Goal: Task Accomplishment & Management: Use online tool/utility

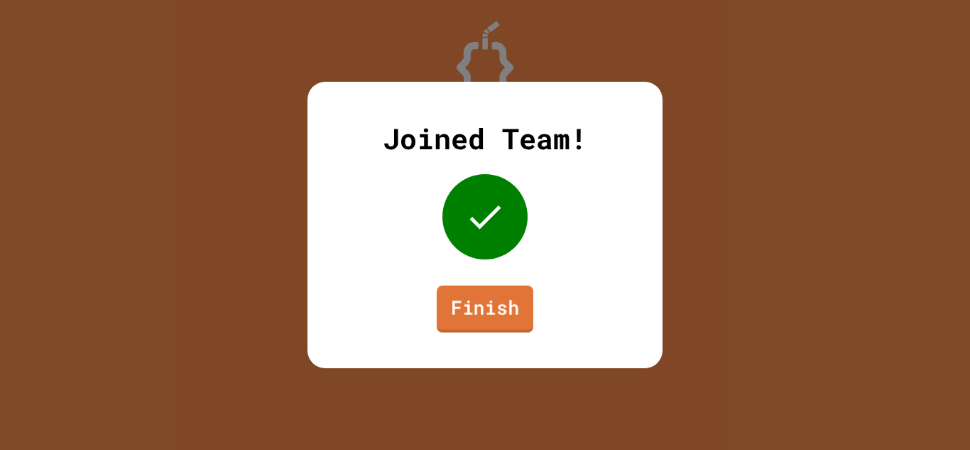
click at [504, 307] on link "Finish" at bounding box center [485, 309] width 97 height 47
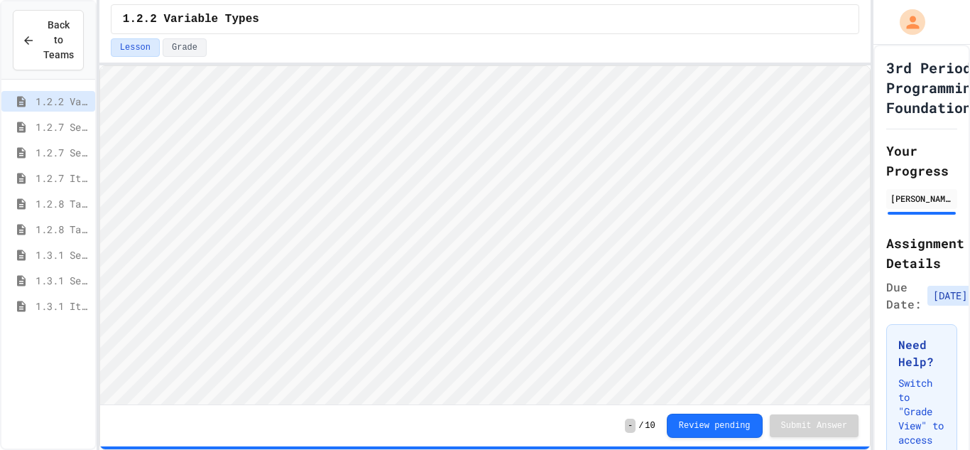
scroll to position [1, 0]
click at [68, 310] on span "1.3.1 Iteration Patterns/Trends" at bounding box center [63, 305] width 54 height 15
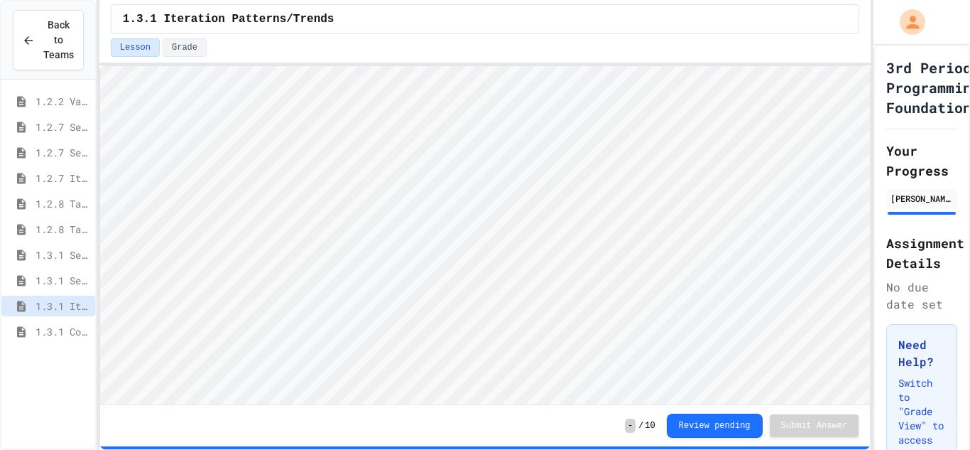
click at [30, 332] on div "1.3.1 Combined Algorithims" at bounding box center [48, 331] width 94 height 21
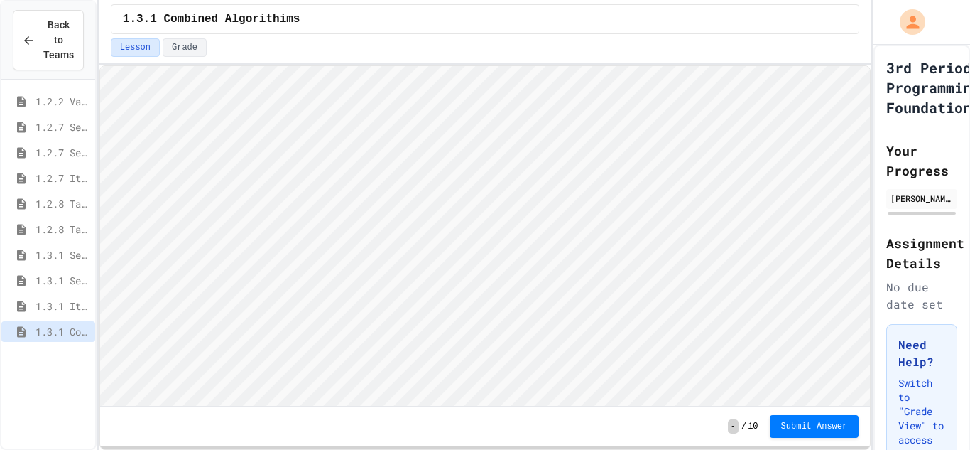
scroll to position [1, 0]
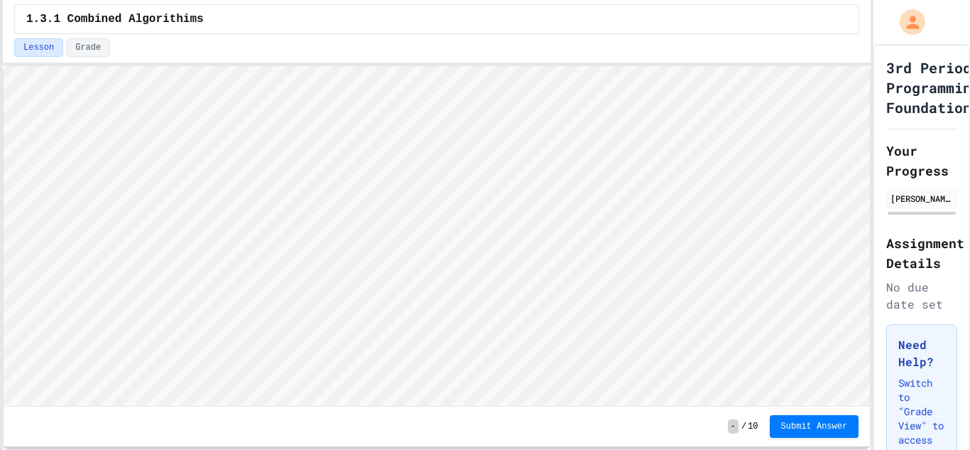
click at [0, 149] on div "Back to Teams 1.2.2 Variable Types 1.2.7 Sequencing 1.2.7 Selection 1.2.7 Itera…" at bounding box center [485, 225] width 970 height 450
click at [299, 13] on div "1.3.1 Combined Algorithims Lesson Grade - / 10 Submit Answer" at bounding box center [437, 225] width 868 height 450
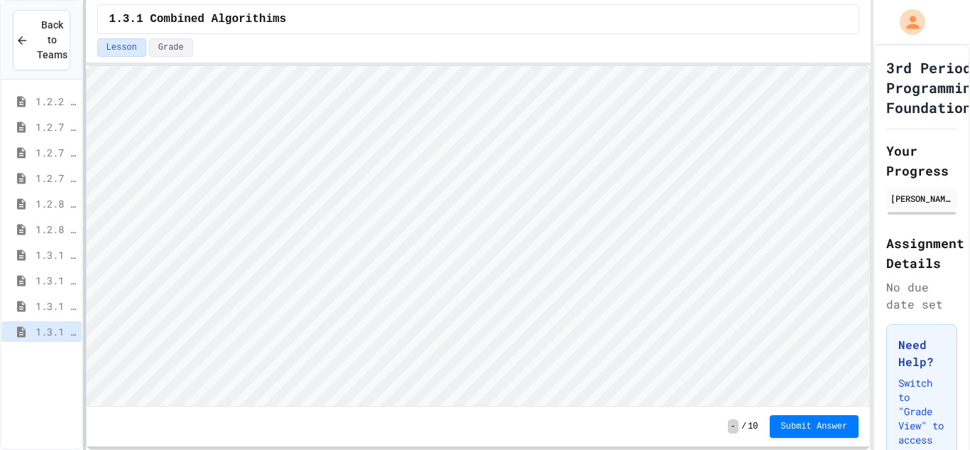
click at [83, 195] on div at bounding box center [84, 225] width 3 height 450
click at [22, 300] on icon at bounding box center [21, 305] width 9 height 11
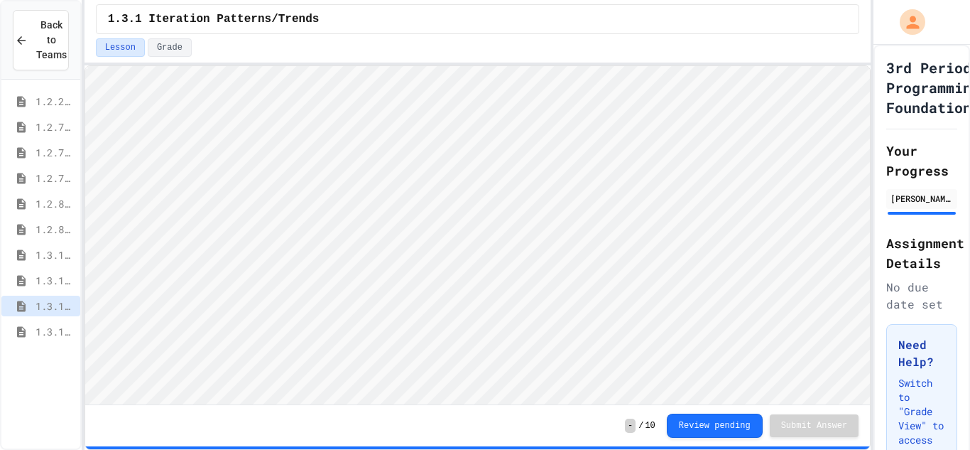
click at [27, 329] on icon at bounding box center [21, 331] width 17 height 13
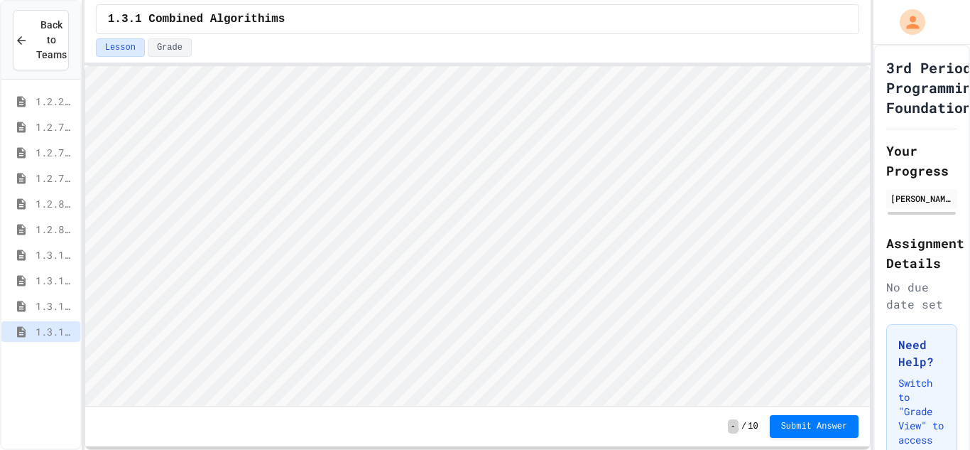
scroll to position [1, 0]
click at [52, 305] on span "1.3.1 Iteration Patterns/Trends" at bounding box center [55, 305] width 39 height 15
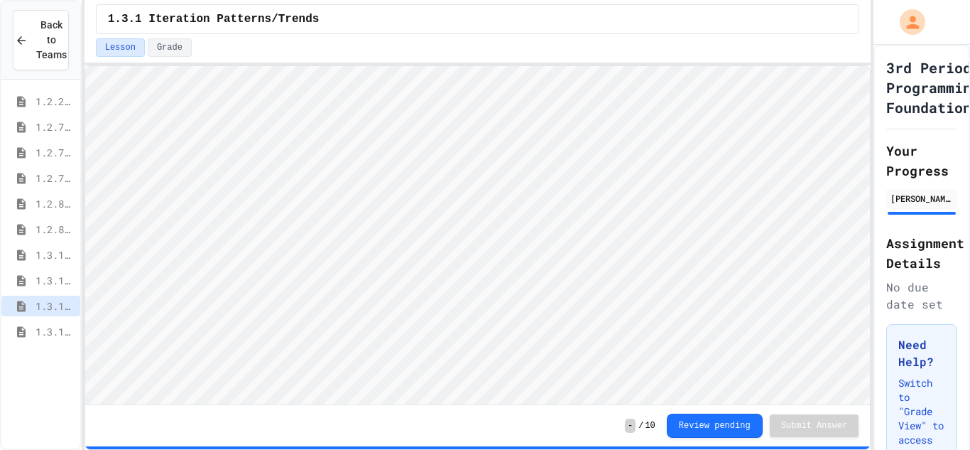
click at [19, 329] on icon at bounding box center [21, 331] width 9 height 11
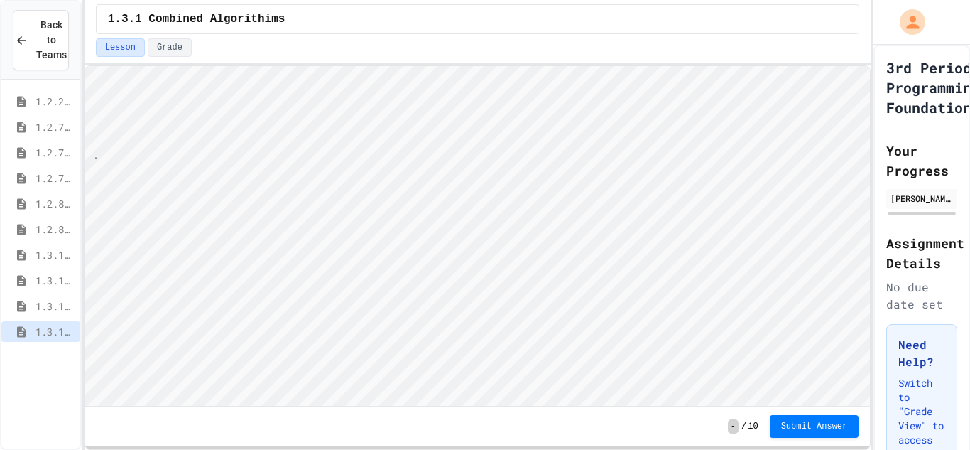
scroll to position [1, 28]
type textarea "******"
click at [795, 426] on span "Submit Answer" at bounding box center [814, 425] width 67 height 11
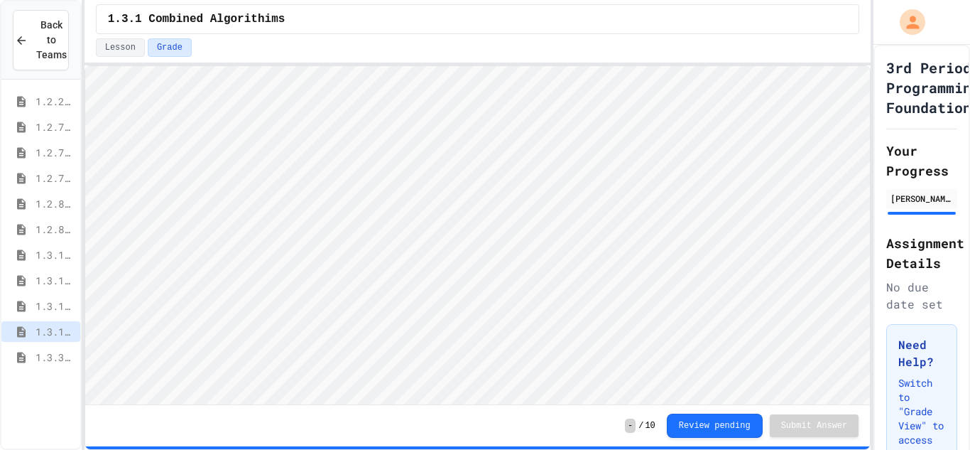
click at [40, 352] on span "1.3.3 Grocery Store Task" at bounding box center [55, 357] width 39 height 15
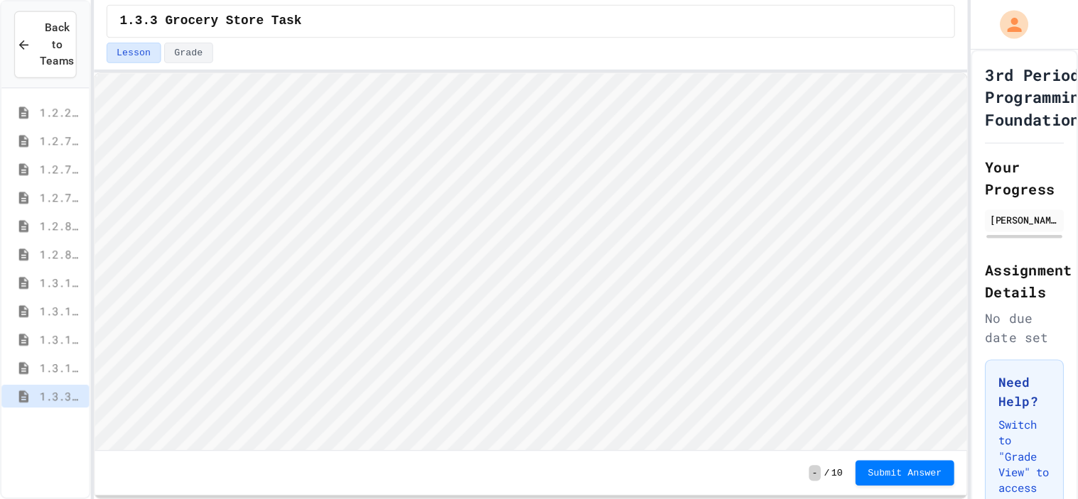
scroll to position [1, 0]
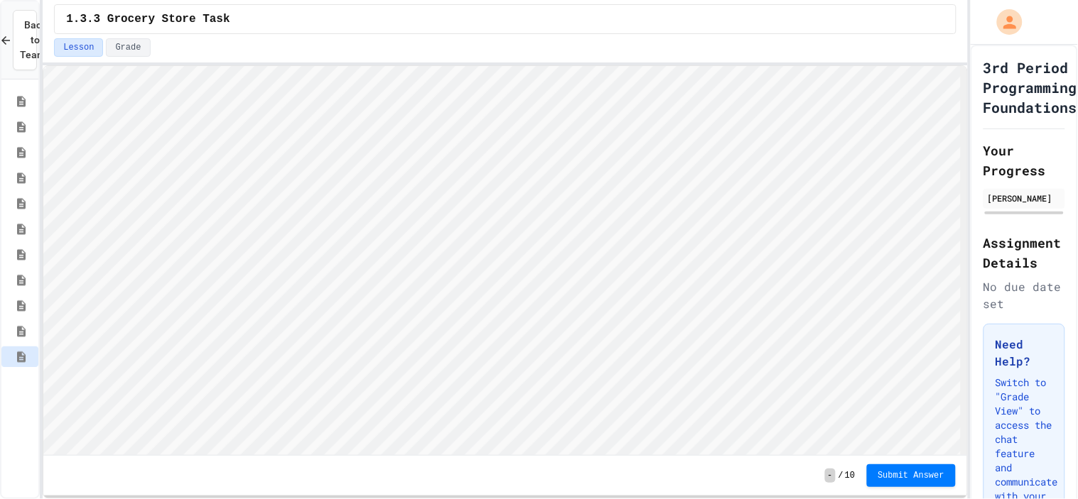
click at [36, 218] on div "Back to Teams 1.2.2 Variable Types 1.2.7 Sequencing 1.2.7 Selection 1.2.7 Itera…" at bounding box center [539, 249] width 1078 height 499
click at [746, 0] on html "We are updating our servers at 7PM EST [DATE]. [PERSON_NAME] should continue to…" at bounding box center [539, 249] width 1078 height 499
type textarea "***"
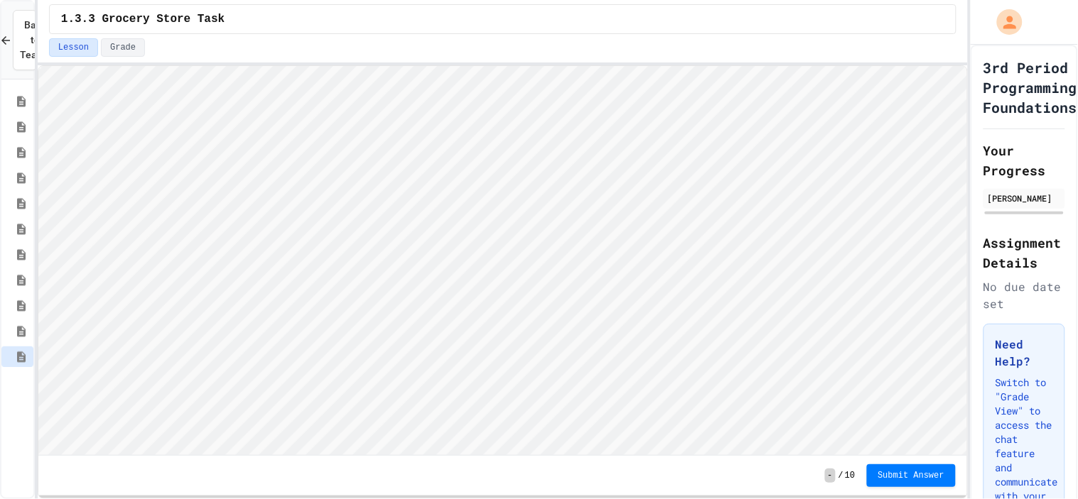
click at [20, 329] on icon at bounding box center [21, 331] width 9 height 11
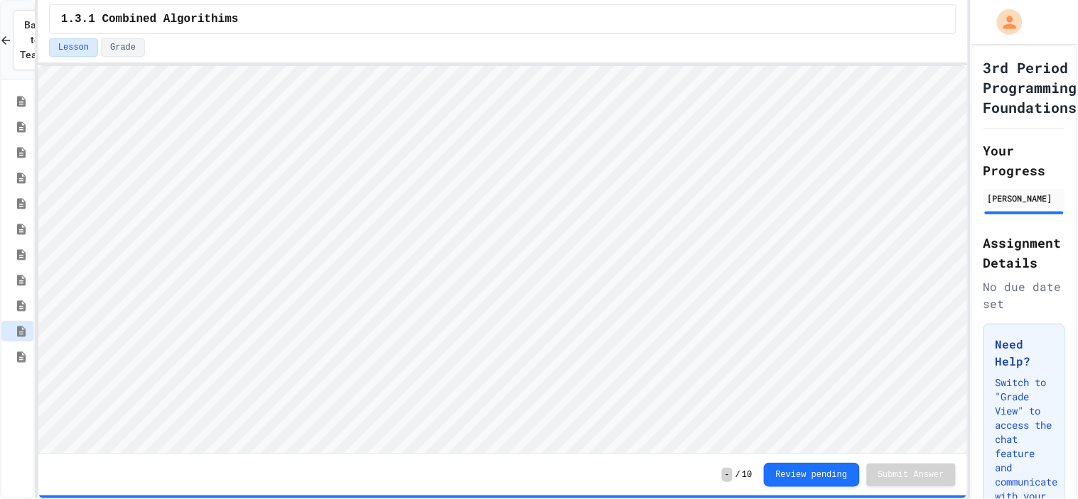
click at [18, 358] on icon at bounding box center [21, 357] width 9 height 11
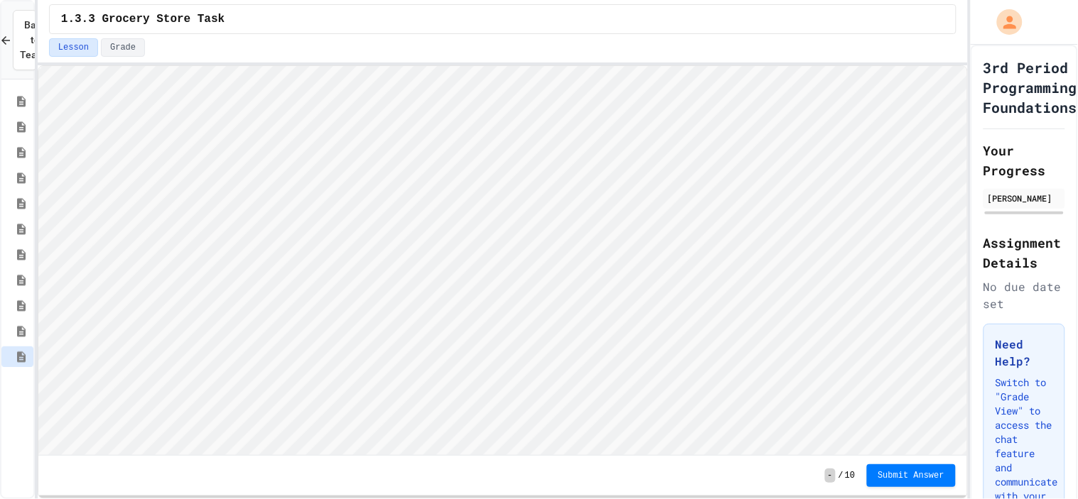
scroll to position [1, 0]
click at [16, 327] on icon at bounding box center [21, 331] width 17 height 13
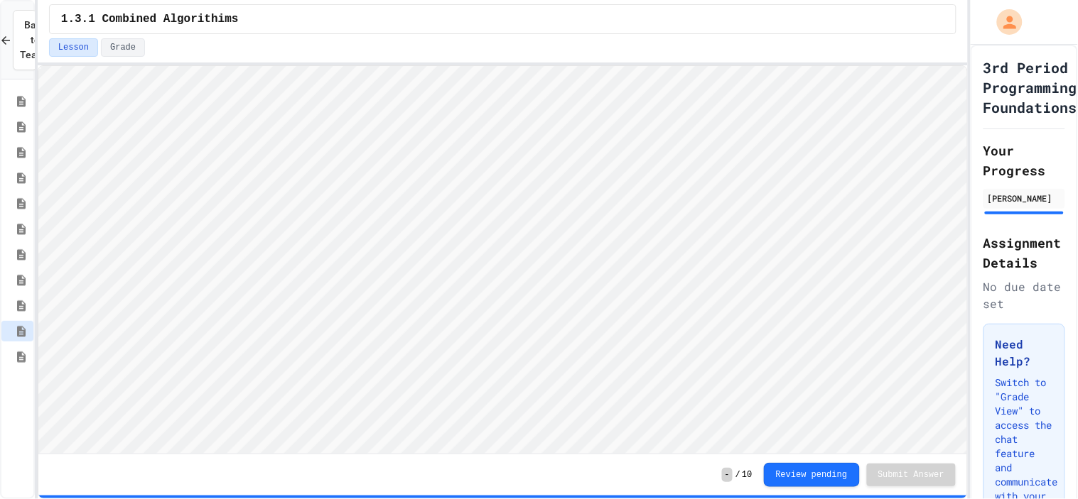
click at [18, 351] on icon at bounding box center [21, 357] width 17 height 13
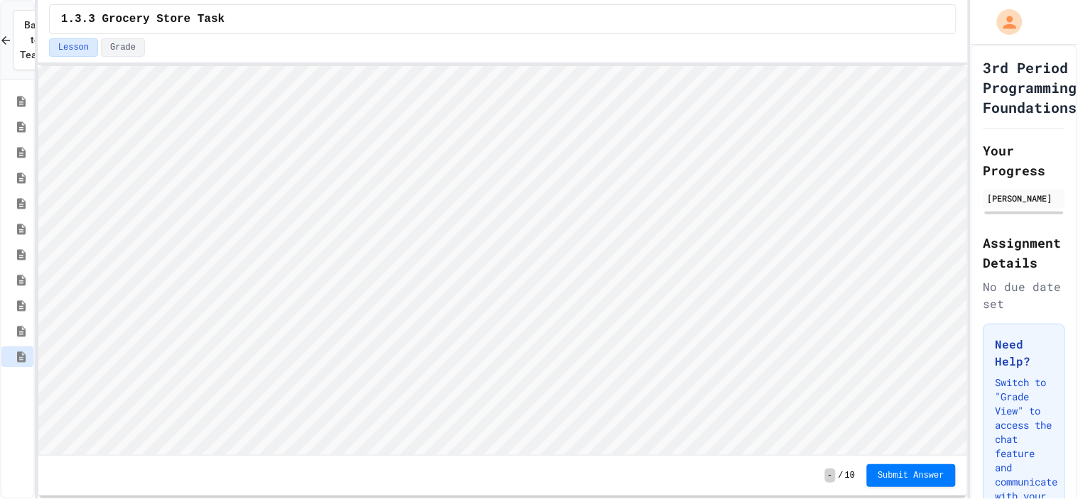
scroll to position [1, 0]
type textarea "***"
click at [921, 449] on span "Submit Answer" at bounding box center [911, 474] width 67 height 11
